Goal: Navigation & Orientation: Go to known website

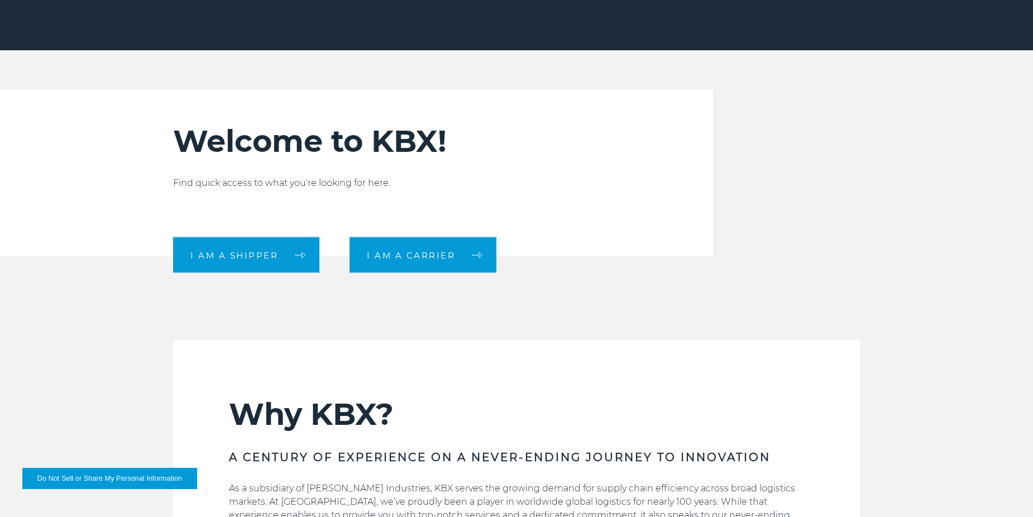
scroll to position [256, 0]
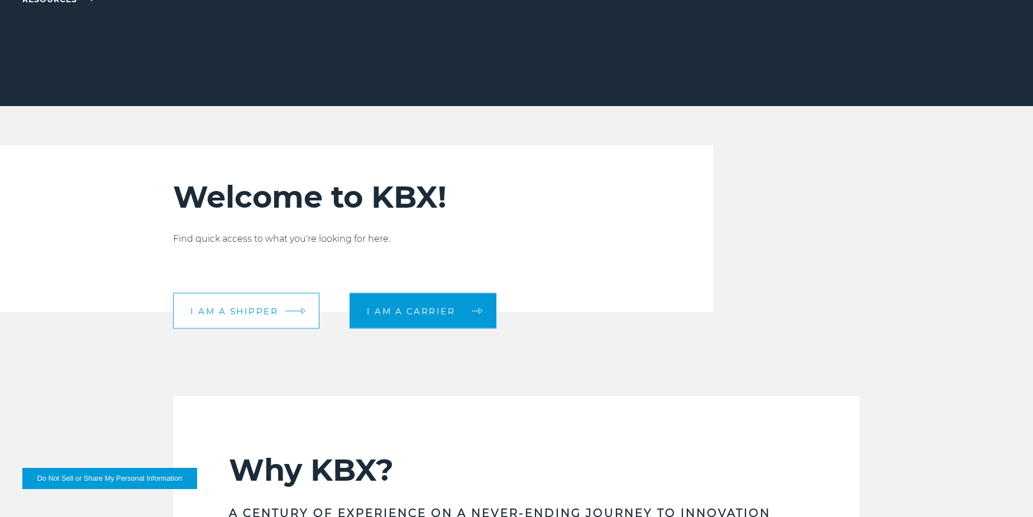
click at [264, 224] on span "I am a shipper" at bounding box center [234, 311] width 88 height 8
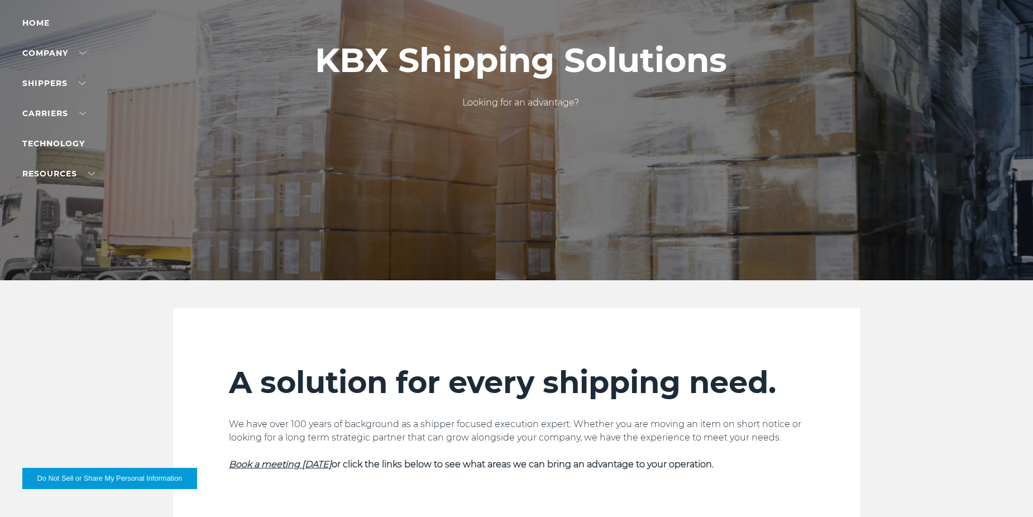
scroll to position [56, 0]
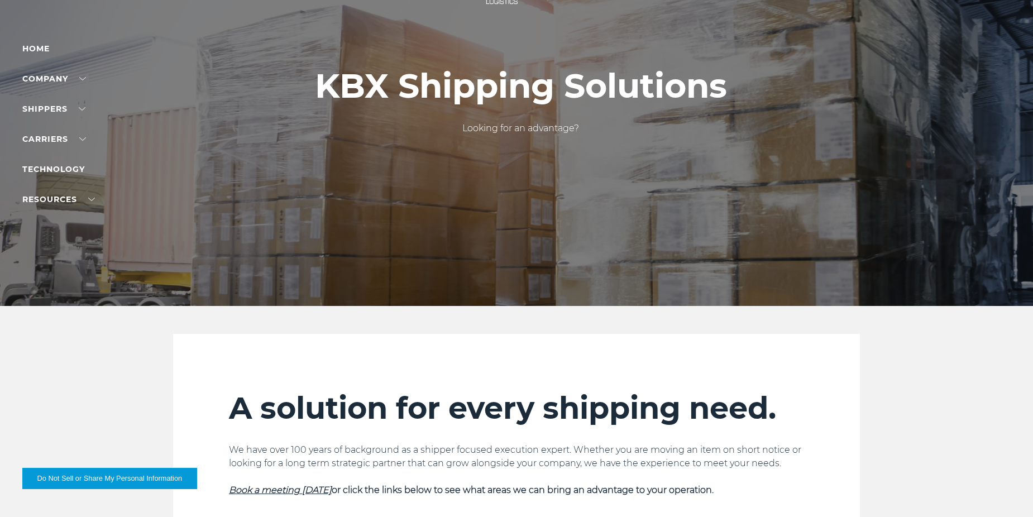
click at [36, 42] on li "Home" at bounding box center [70, 48] width 97 height 13
click at [36, 47] on link "Home" at bounding box center [35, 49] width 27 height 10
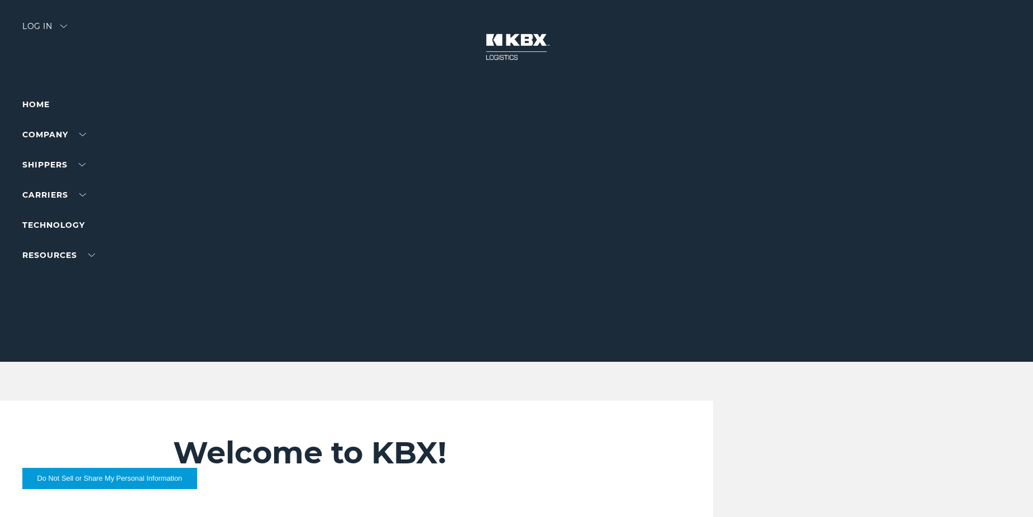
click at [42, 26] on div "Log in" at bounding box center [44, 30] width 45 height 16
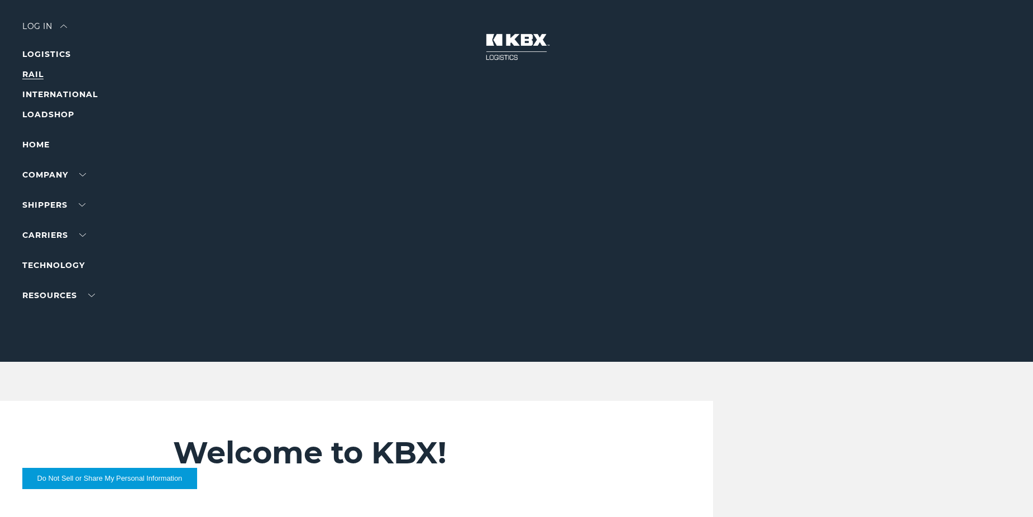
click at [37, 72] on link "RAIL" at bounding box center [32, 74] width 21 height 10
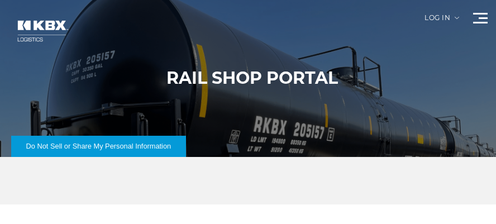
click at [428, 17] on div "Log in" at bounding box center [442, 22] width 35 height 15
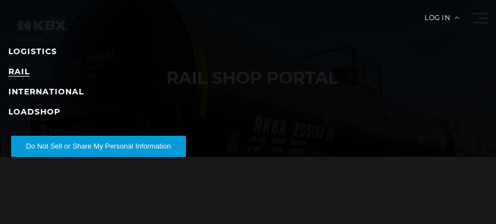
click at [17, 73] on link "RAIL" at bounding box center [18, 71] width 21 height 10
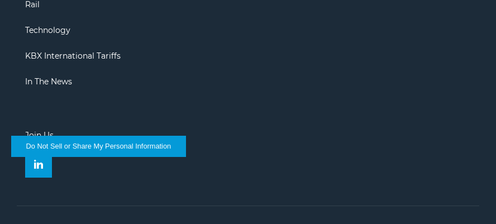
scroll to position [885, 0]
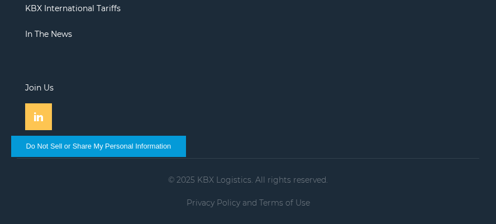
click at [42, 115] on img at bounding box center [38, 116] width 9 height 9
